Goal: Navigation & Orientation: Find specific page/section

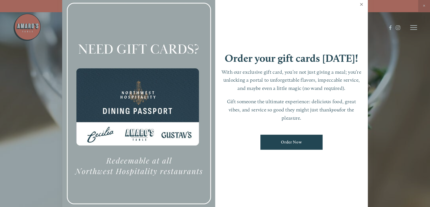
click at [361, 3] on link "Close" at bounding box center [361, 5] width 11 height 16
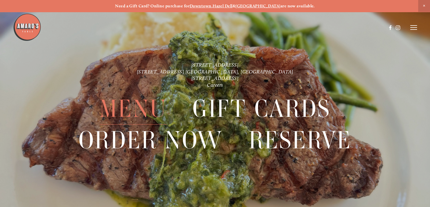
click at [131, 110] on span "Menu" at bounding box center [133, 108] width 67 height 31
